Goal: Information Seeking & Learning: Learn about a topic

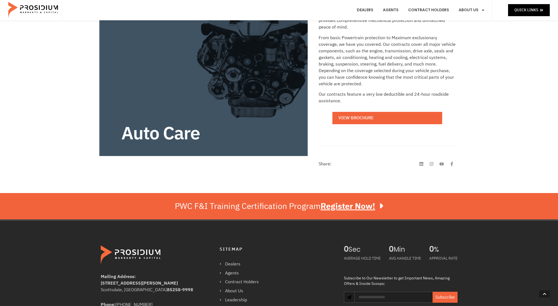
scroll to position [127, 0]
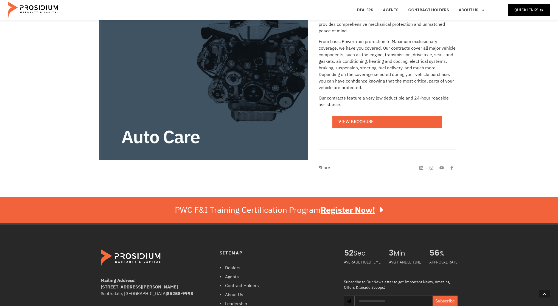
click at [386, 121] on e-page-transition at bounding box center [279, 153] width 558 height 306
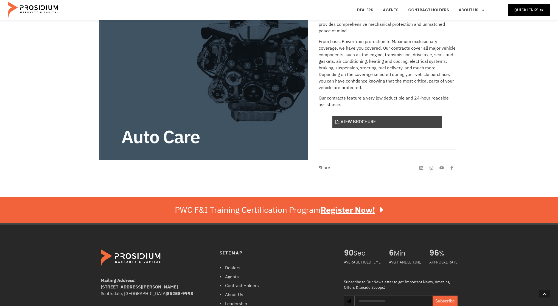
click at [355, 121] on link "View Brochure" at bounding box center [388, 122] width 110 height 12
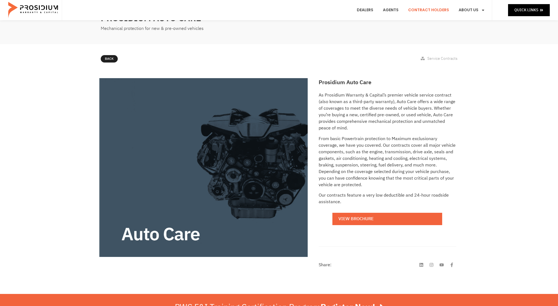
scroll to position [29, 0]
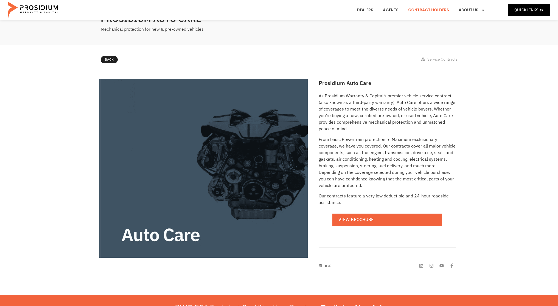
click at [430, 9] on link "Contract Holders" at bounding box center [428, 10] width 49 height 20
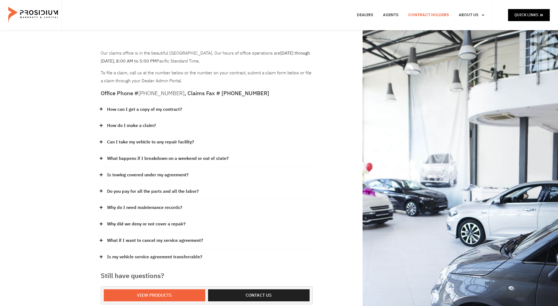
click at [161, 109] on link "How can I get a copy of my contract?" at bounding box center [144, 110] width 75 height 8
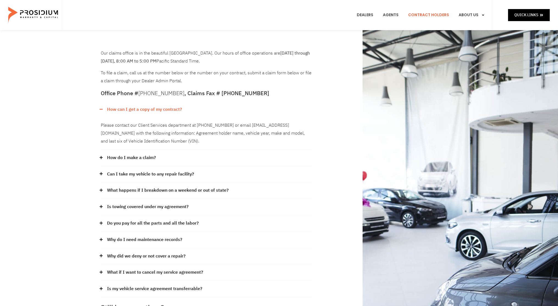
click at [141, 160] on link "How do I make a claim?" at bounding box center [131, 158] width 49 height 8
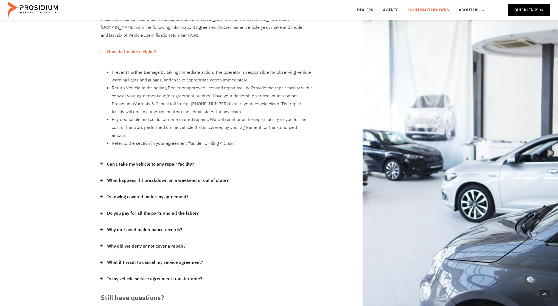
scroll to position [107, 0]
click at [130, 176] on link "What happens if I breakdown on a weekend or out of state?" at bounding box center [168, 180] width 122 height 8
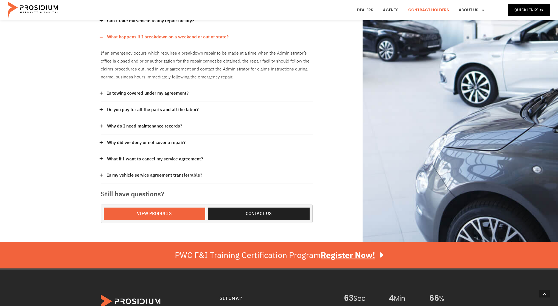
scroll to position [250, 0]
click at [124, 155] on link "What if I want to cancel my service agreement?" at bounding box center [155, 159] width 96 height 8
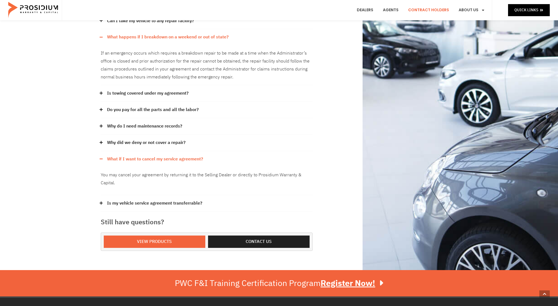
click at [177, 200] on link "Is my vehicle service agreement transferrable?" at bounding box center [154, 204] width 95 height 8
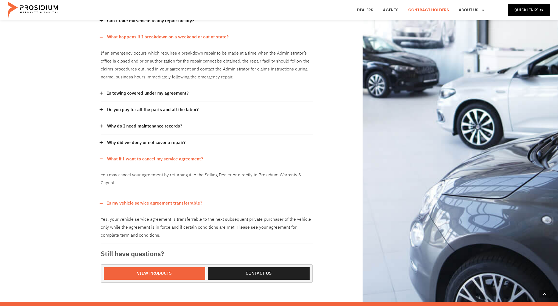
click at [158, 139] on link "Why did we deny or not cover a repair?" at bounding box center [146, 143] width 79 height 8
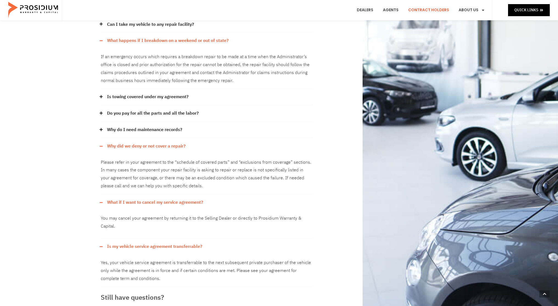
scroll to position [244, 0]
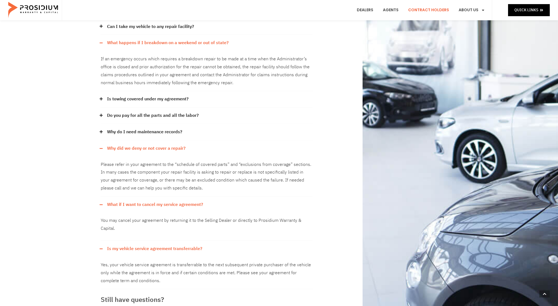
click at [137, 128] on link "Why do I need maintenance records?" at bounding box center [144, 132] width 75 height 8
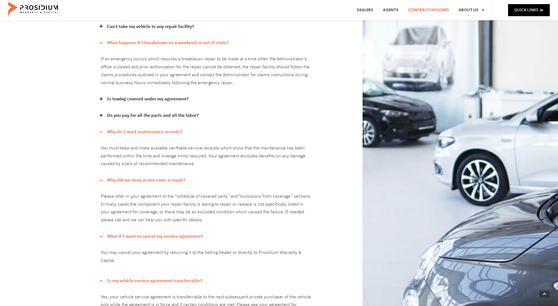
click at [152, 112] on link "Do you pay for all the parts and all the labor?" at bounding box center [153, 116] width 92 height 8
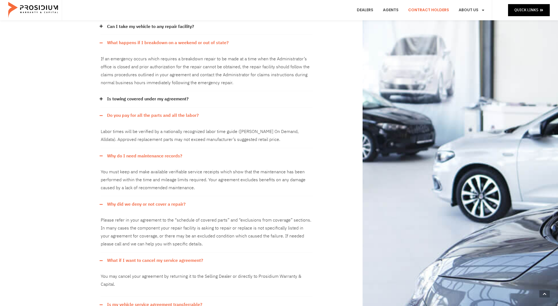
click at [152, 95] on link "Is towing covered under my agreement?" at bounding box center [148, 99] width 82 height 8
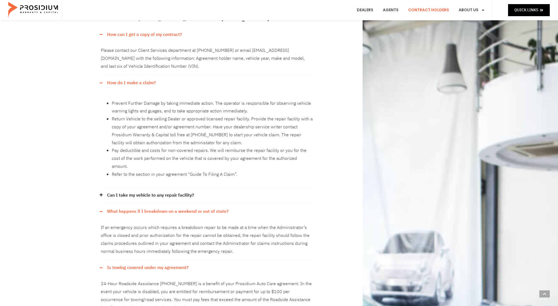
scroll to position [0, 0]
